Goal: Navigation & Orientation: Find specific page/section

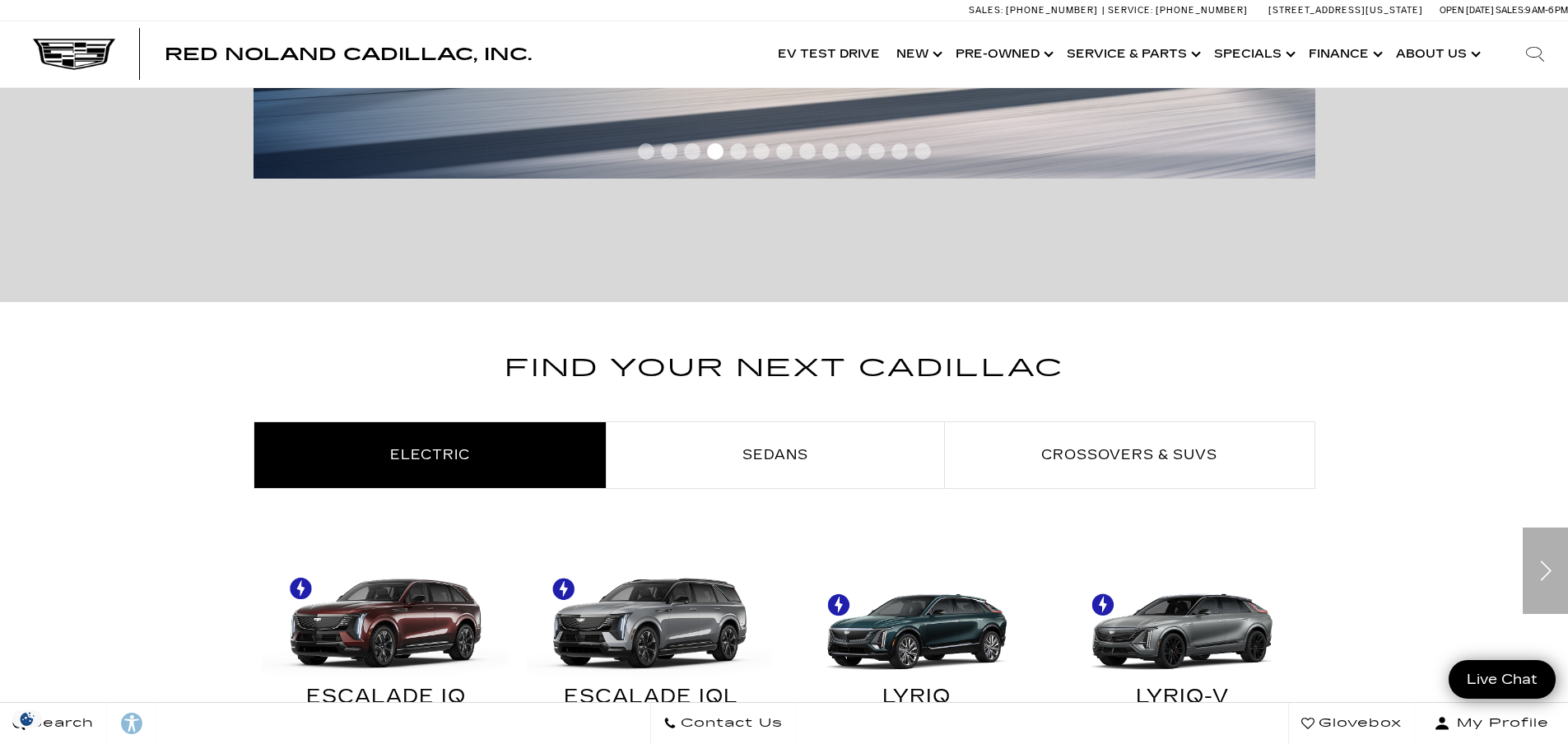
scroll to position [658, 0]
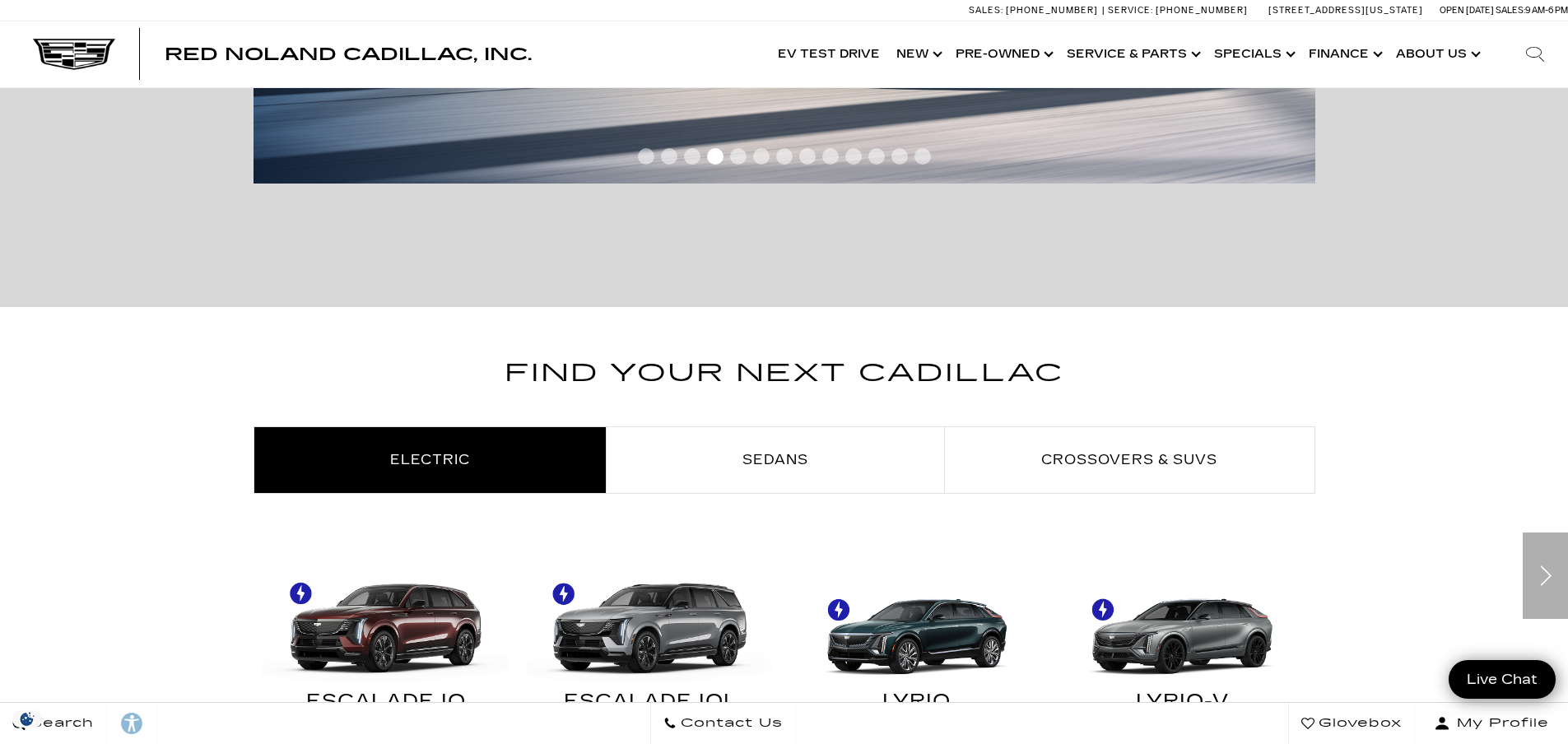
click at [1538, 566] on div "Next" at bounding box center [1544, 575] width 45 height 86
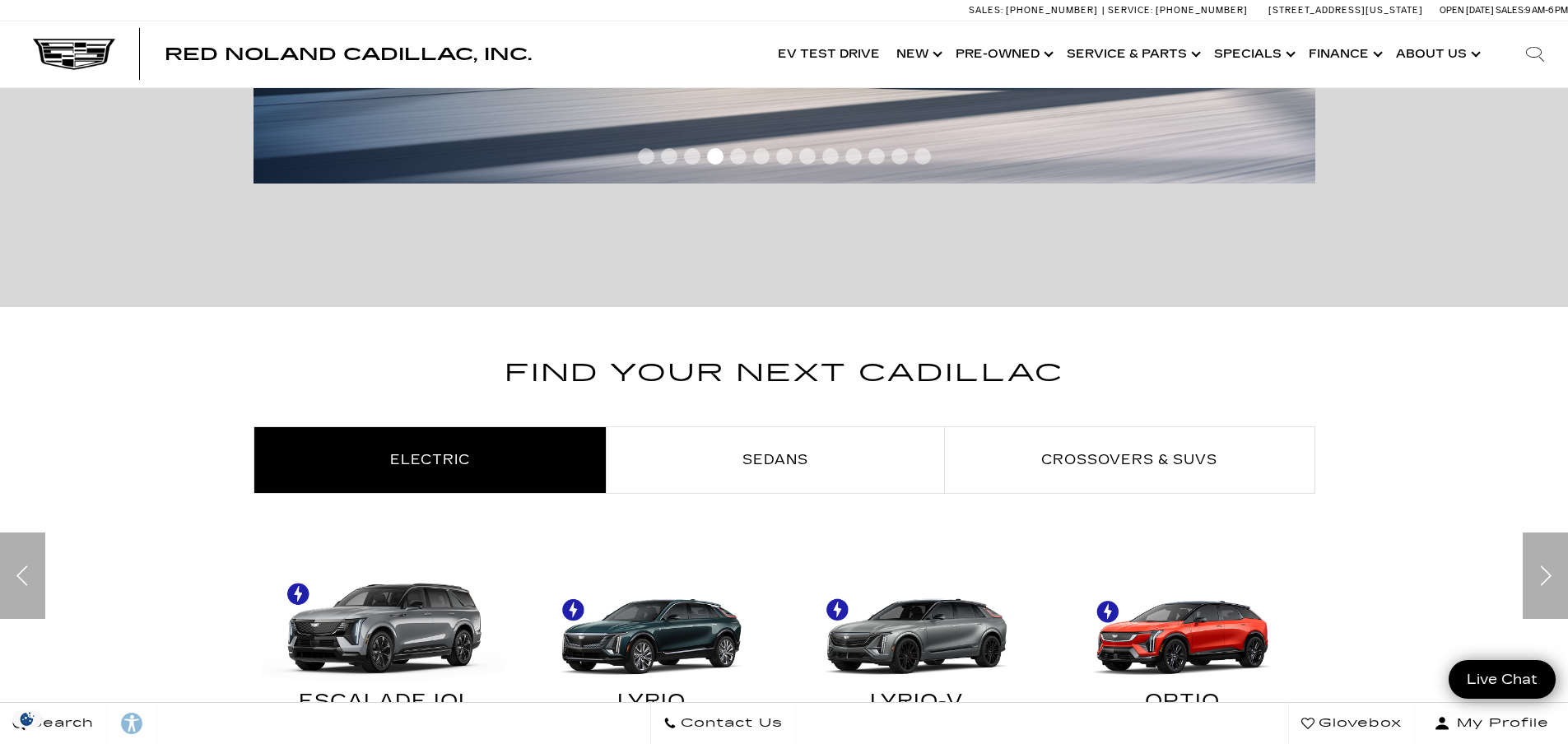
scroll to position [0, 0]
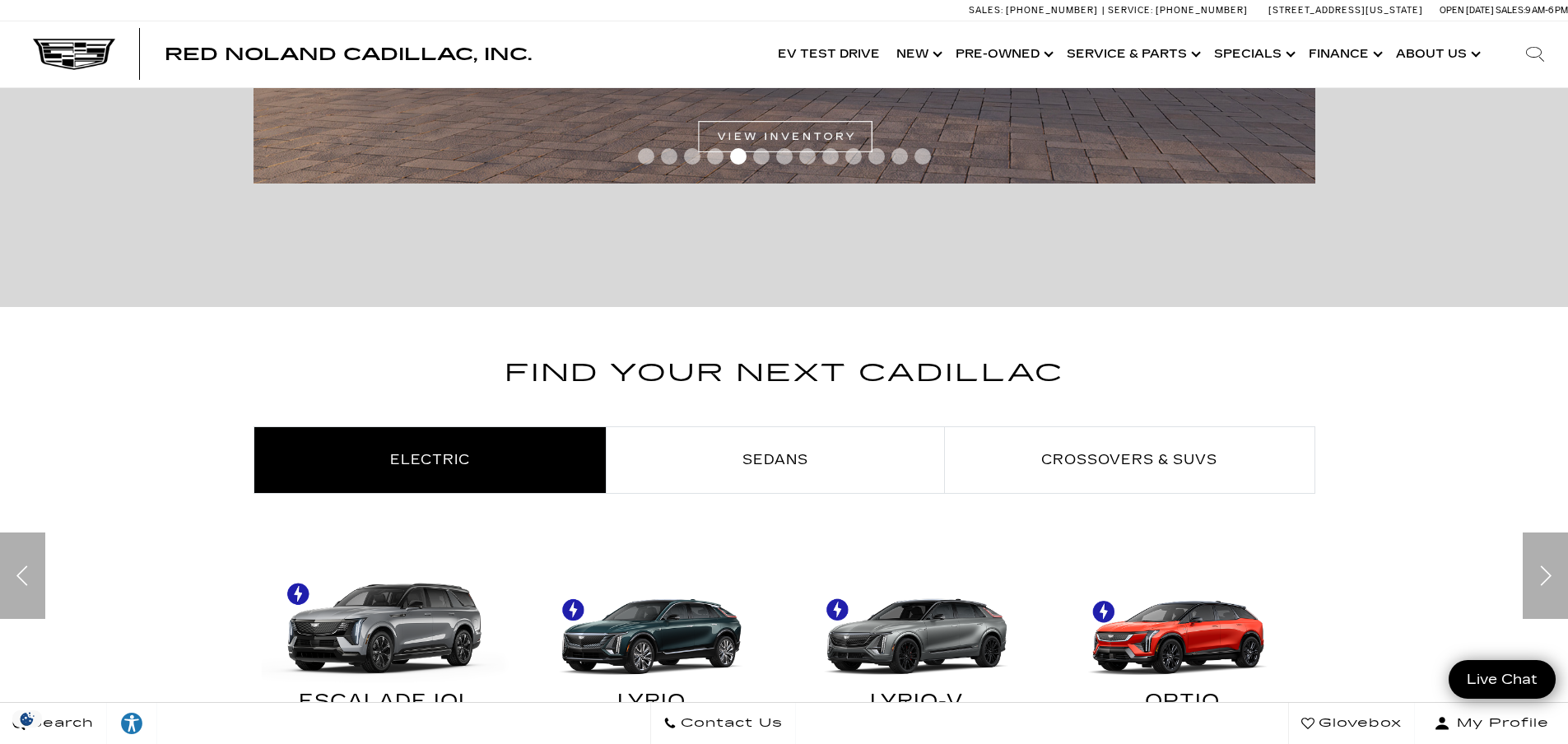
click at [1197, 637] on img at bounding box center [1177, 620] width 249 height 124
